Goal: Information Seeking & Learning: Find contact information

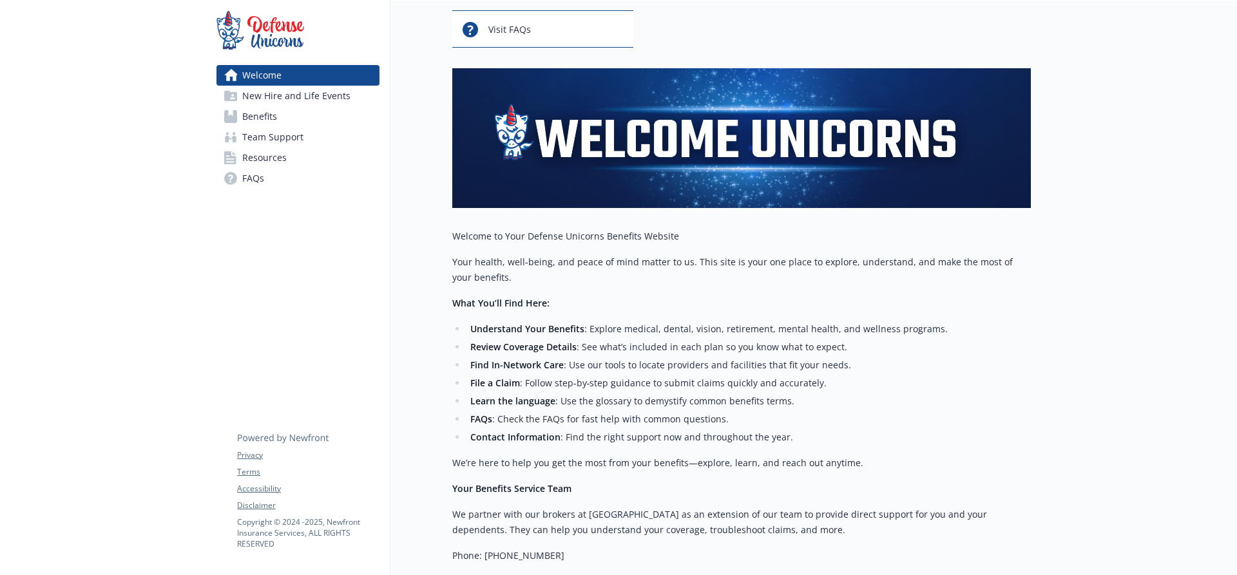
scroll to position [287, 0]
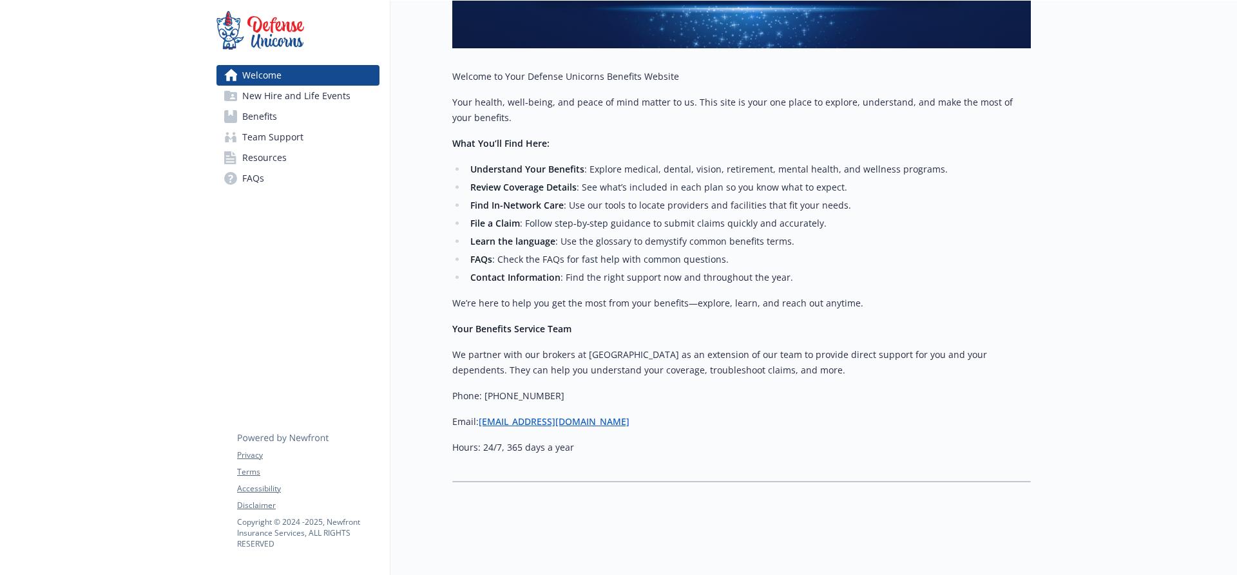
click at [296, 164] on link "Resources" at bounding box center [297, 158] width 163 height 21
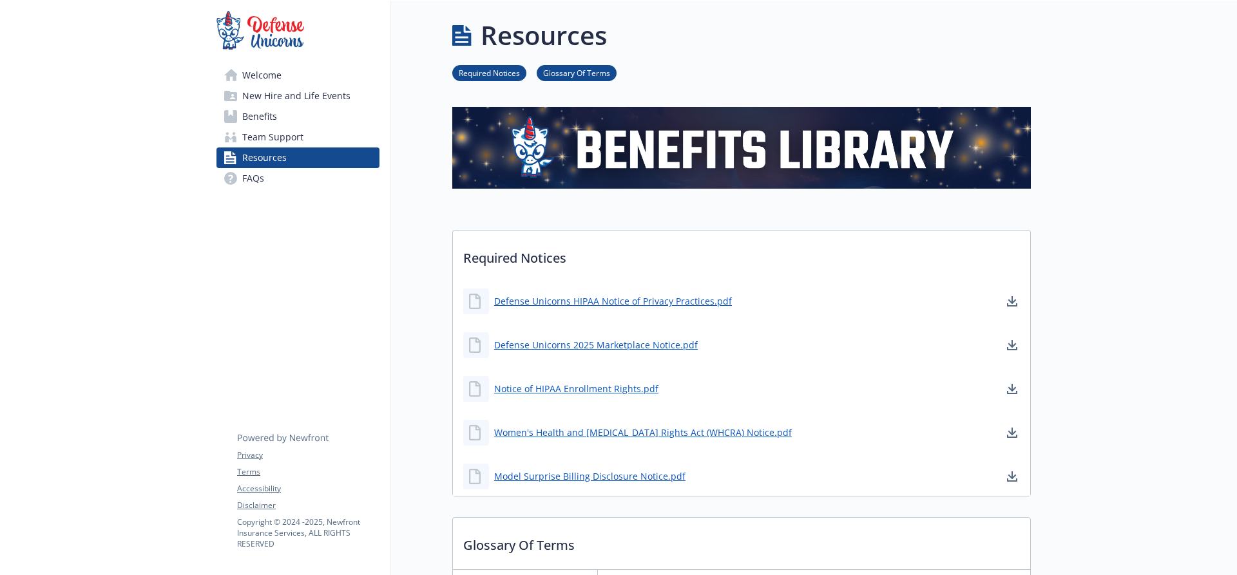
click at [296, 138] on span "Team Support" at bounding box center [272, 137] width 61 height 21
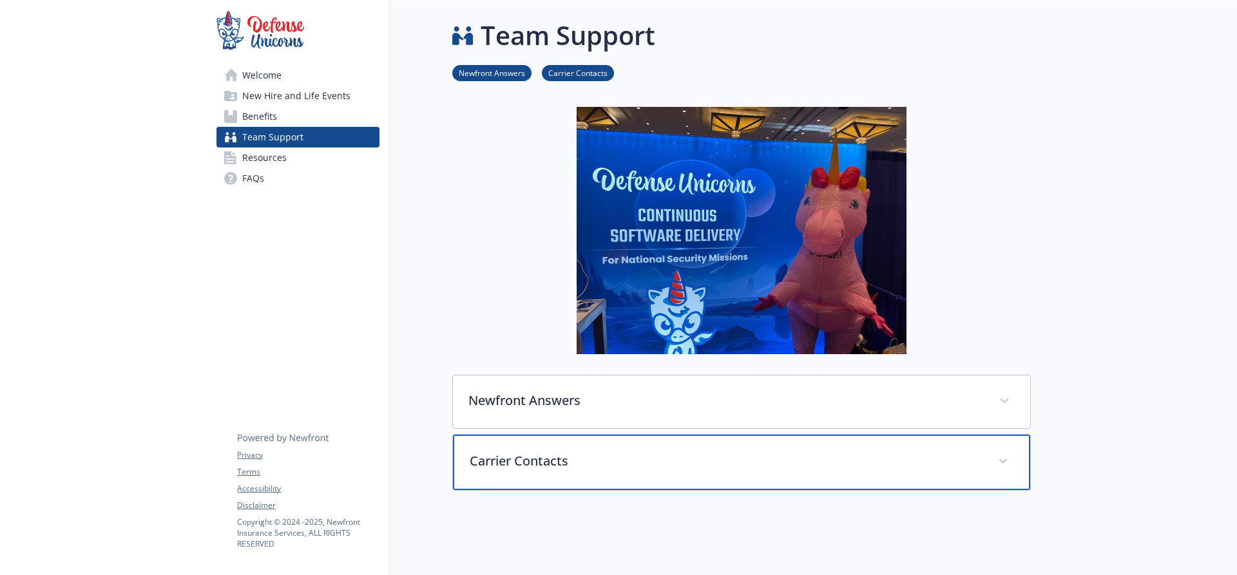
click at [558, 455] on p "Carrier Contacts" at bounding box center [726, 461] width 513 height 19
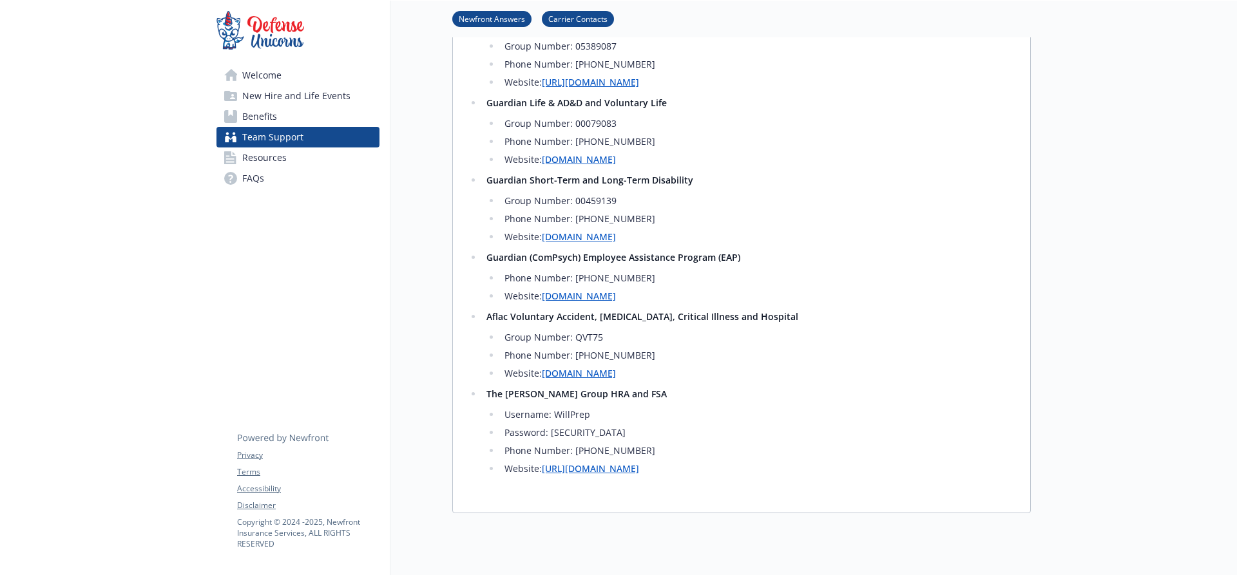
scroll to position [709, 0]
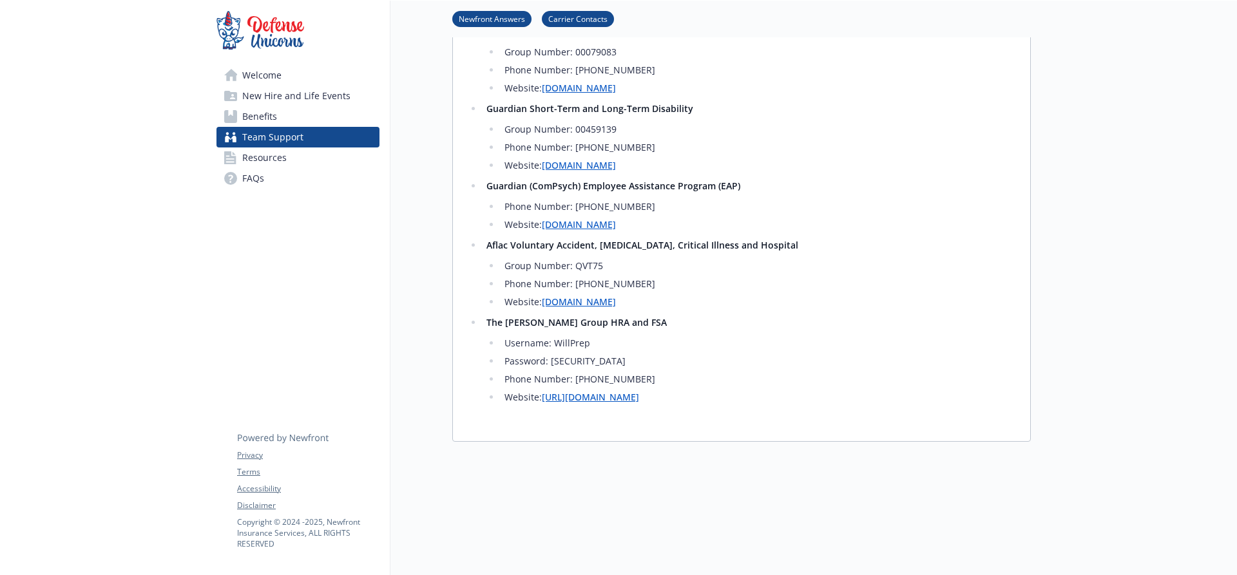
drag, startPoint x: 572, startPoint y: 380, endPoint x: 581, endPoint y: 383, distance: 9.4
click at [580, 383] on li "Phone Number: [PHONE_NUMBER]" at bounding box center [757, 379] width 514 height 15
click at [576, 380] on li "Phone Number: [PHONE_NUMBER]" at bounding box center [757, 379] width 514 height 15
drag, startPoint x: 576, startPoint y: 380, endPoint x: 640, endPoint y: 374, distance: 64.7
click at [640, 374] on li "Phone Number: [PHONE_NUMBER]" at bounding box center [757, 379] width 514 height 15
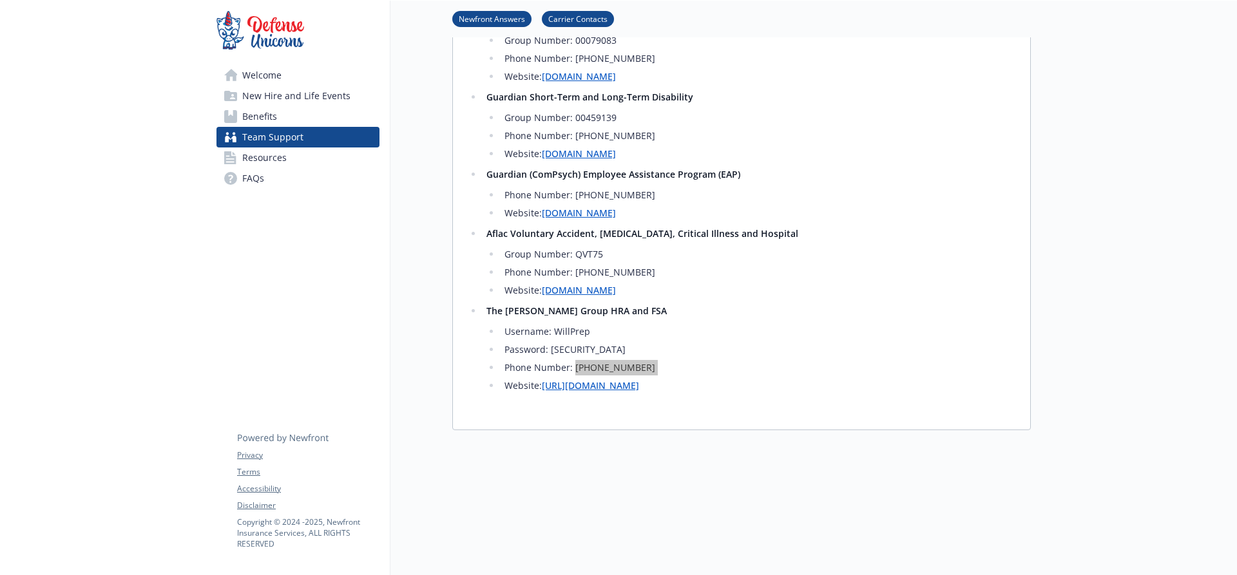
scroll to position [581, 0]
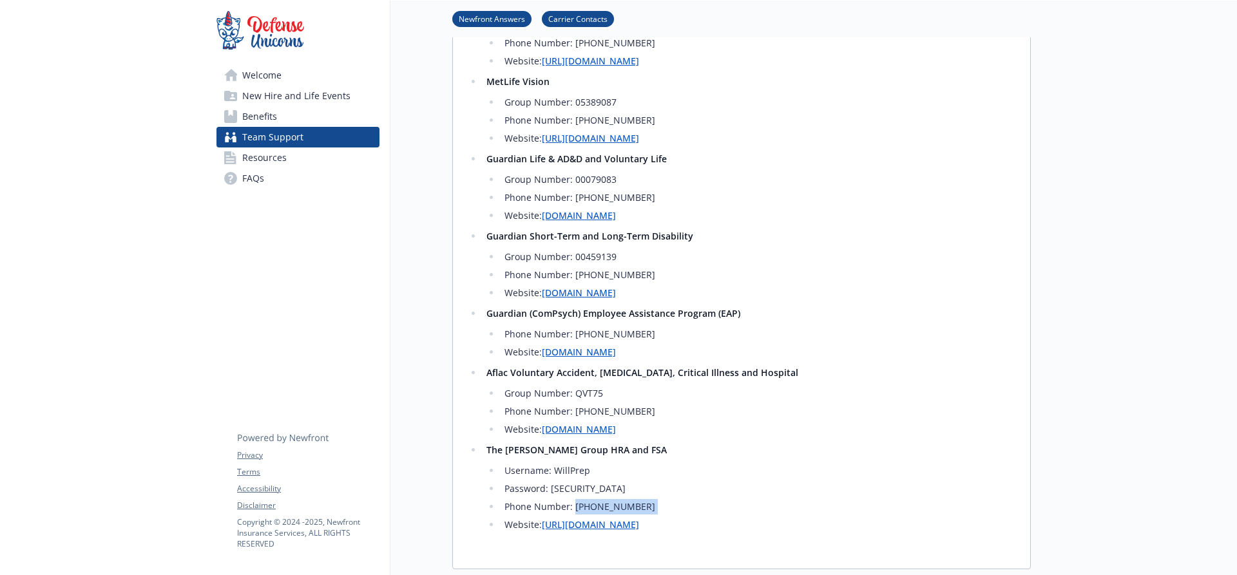
click at [294, 111] on link "Benefits" at bounding box center [297, 116] width 163 height 21
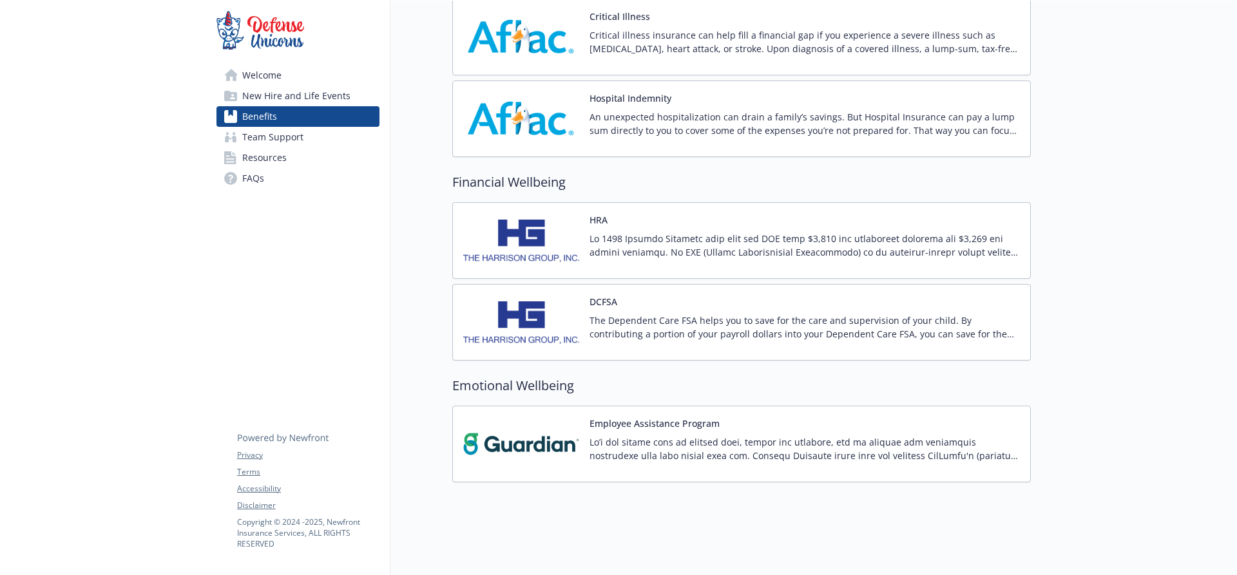
click at [642, 220] on div "HRA" at bounding box center [804, 240] width 430 height 55
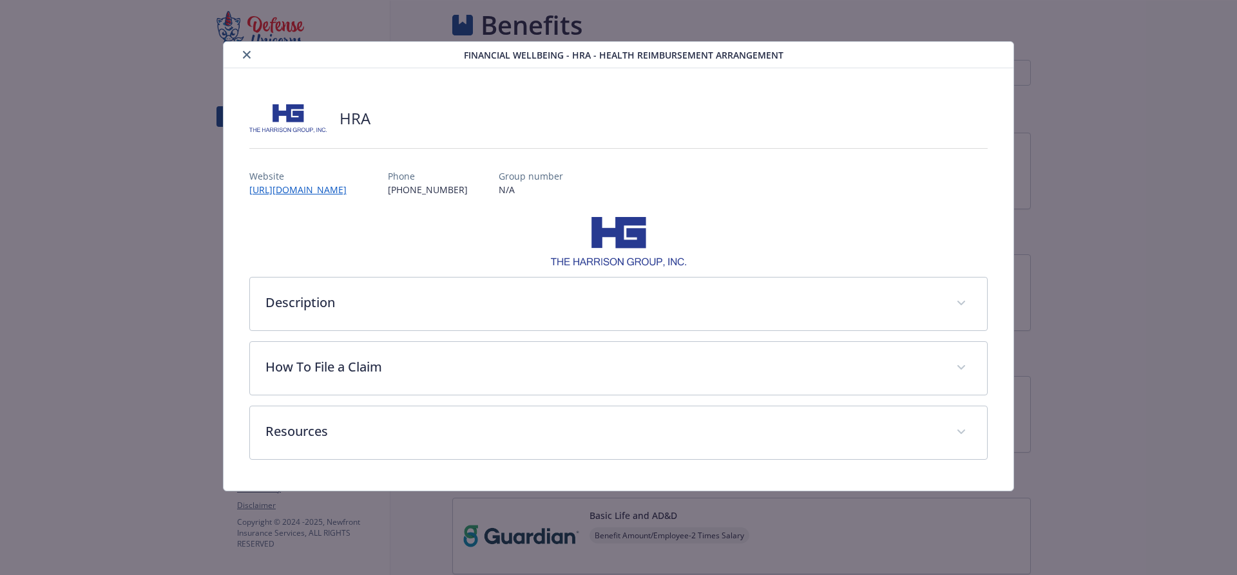
scroll to position [1090, 0]
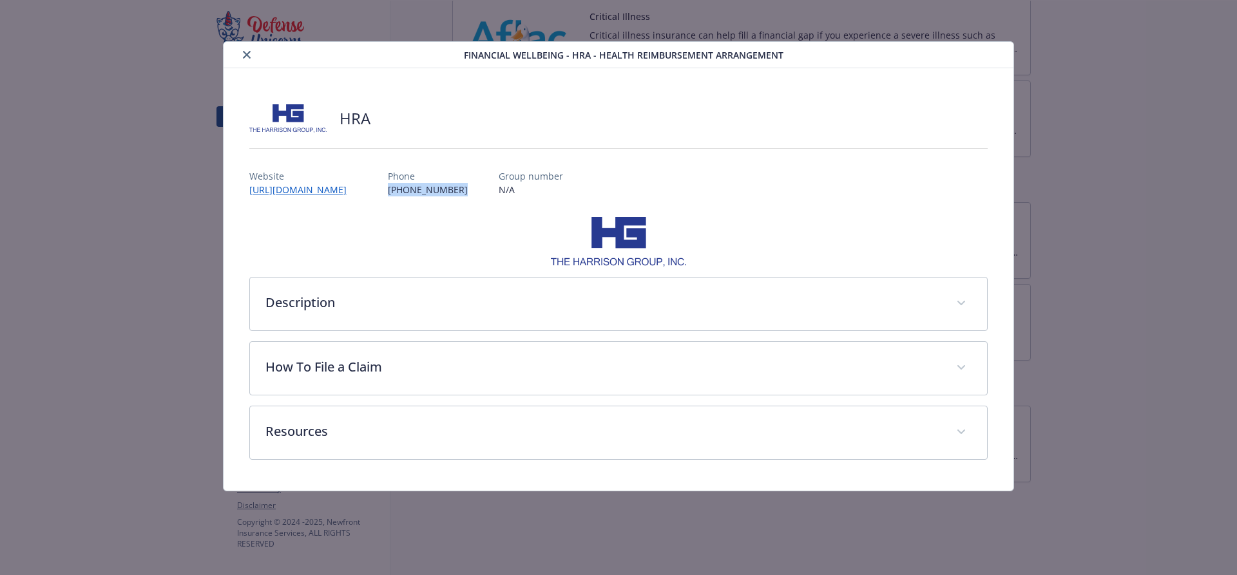
drag, startPoint x: 465, startPoint y: 192, endPoint x: 536, endPoint y: 195, distance: 70.9
click at [536, 195] on div "Website [URL][DOMAIN_NAME] Phone [PHONE_NUMBER] Group number N/A" at bounding box center [618, 177] width 739 height 37
copy p "[PHONE_NUMBER]"
click at [243, 52] on icon "close" at bounding box center [247, 55] width 8 height 8
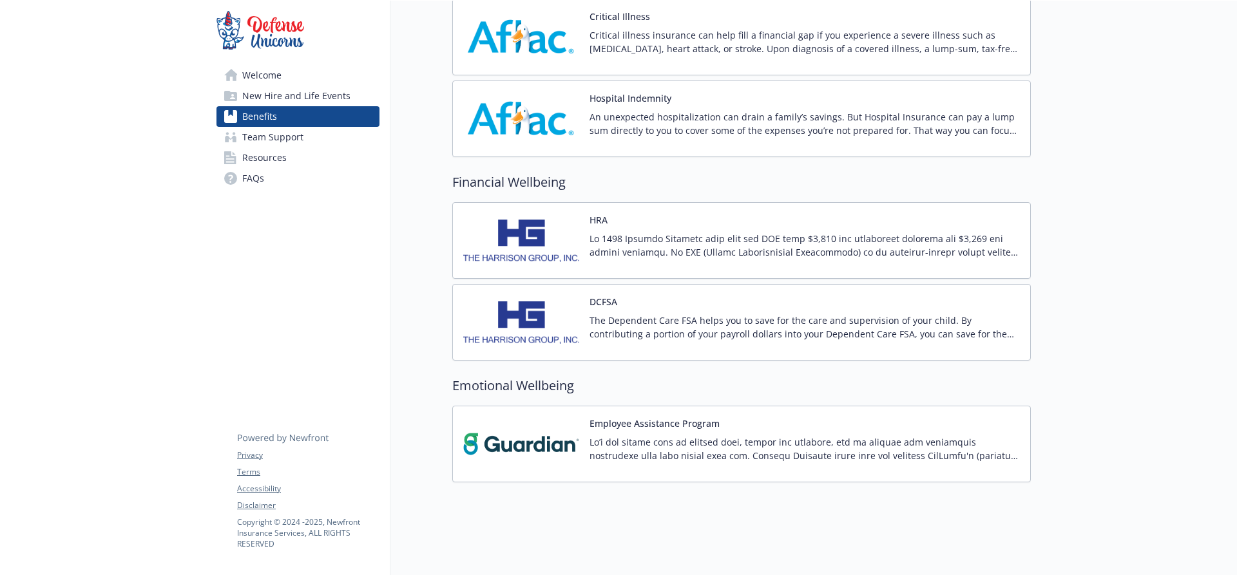
click at [664, 314] on p "The Dependent Care FSA helps you to save for the care and supervision of your c…" at bounding box center [804, 327] width 430 height 27
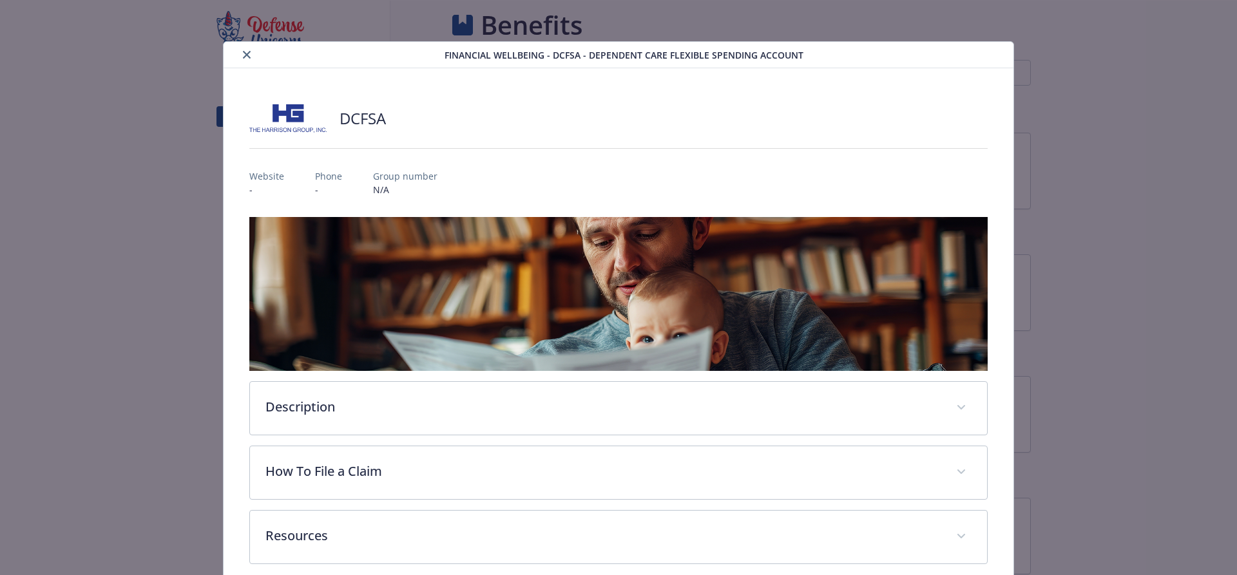
scroll to position [1090, 0]
click at [292, 179] on div "Website - Phone - Group number N/A" at bounding box center [618, 177] width 739 height 37
click at [229, 52] on div "details for plan Financial Wellbeing - DCFSA - Dependent Care Flexible Spending…" at bounding box center [337, 54] width 216 height 15
click at [246, 51] on icon "close" at bounding box center [247, 55] width 8 height 8
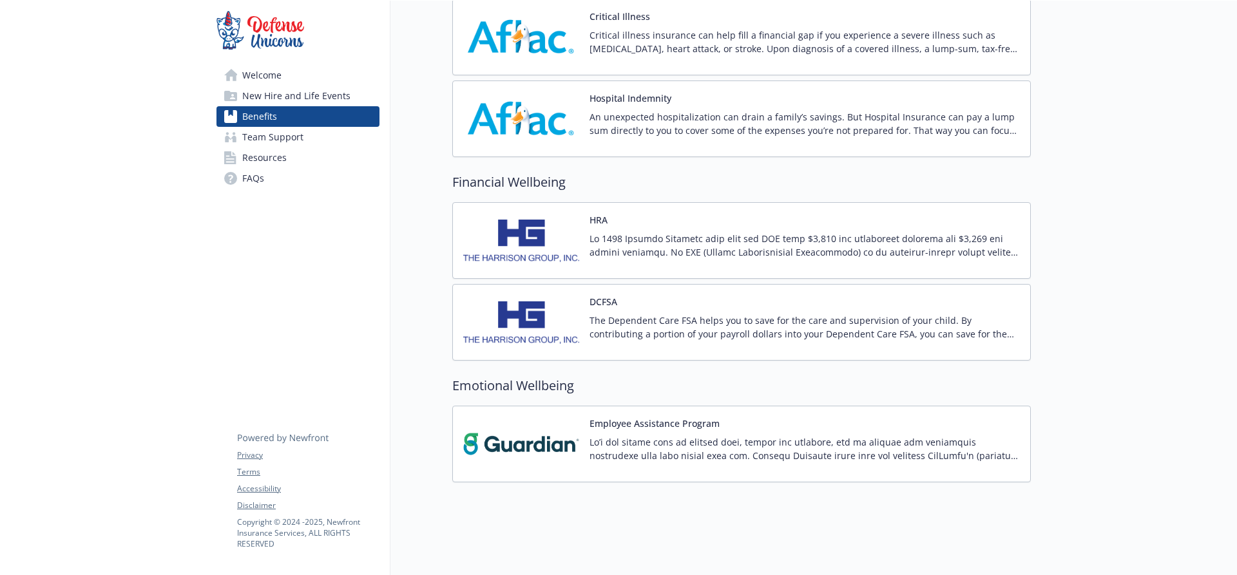
click at [715, 242] on p at bounding box center [804, 245] width 430 height 27
